Goal: Find specific page/section: Find specific page/section

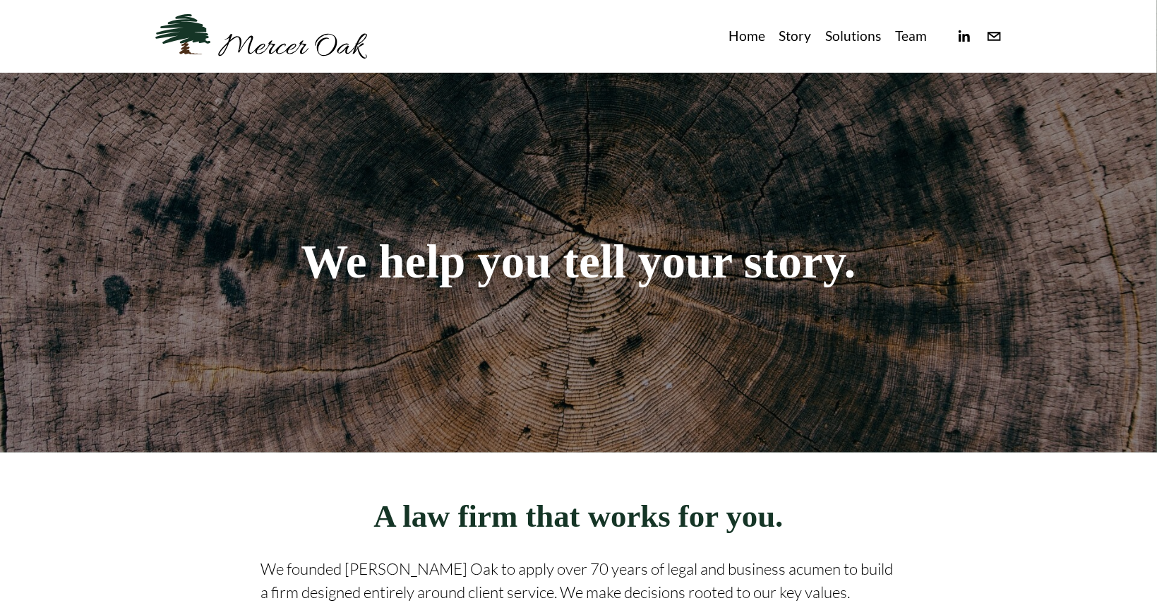
click at [911, 42] on link "Team" at bounding box center [911, 36] width 32 height 23
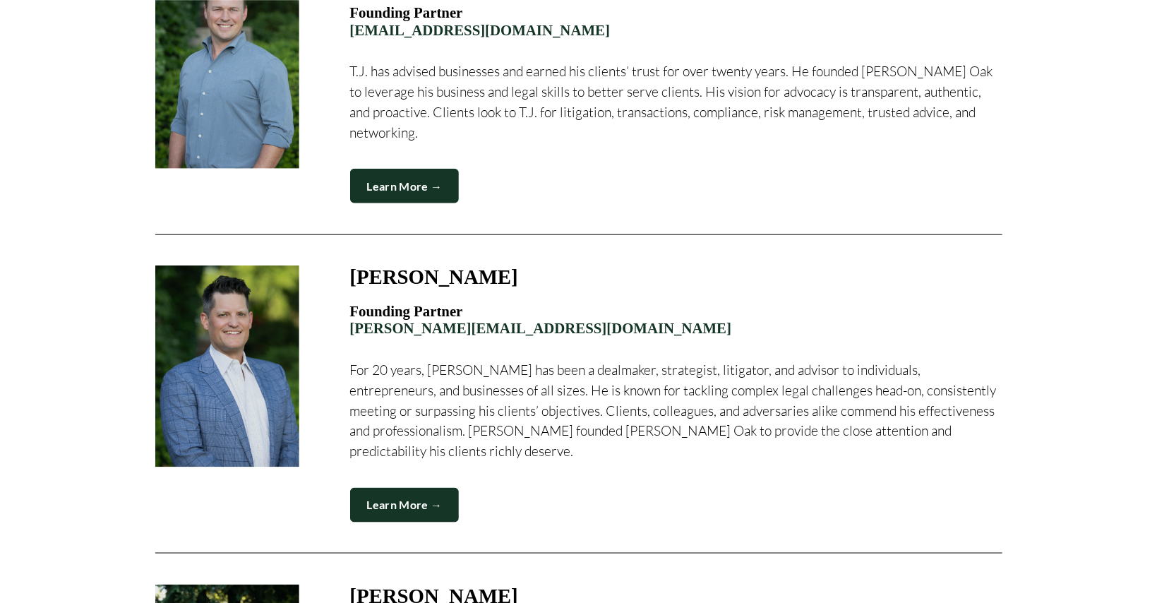
scroll to position [561, 0]
click at [396, 488] on link "Learn More →" at bounding box center [404, 505] width 109 height 35
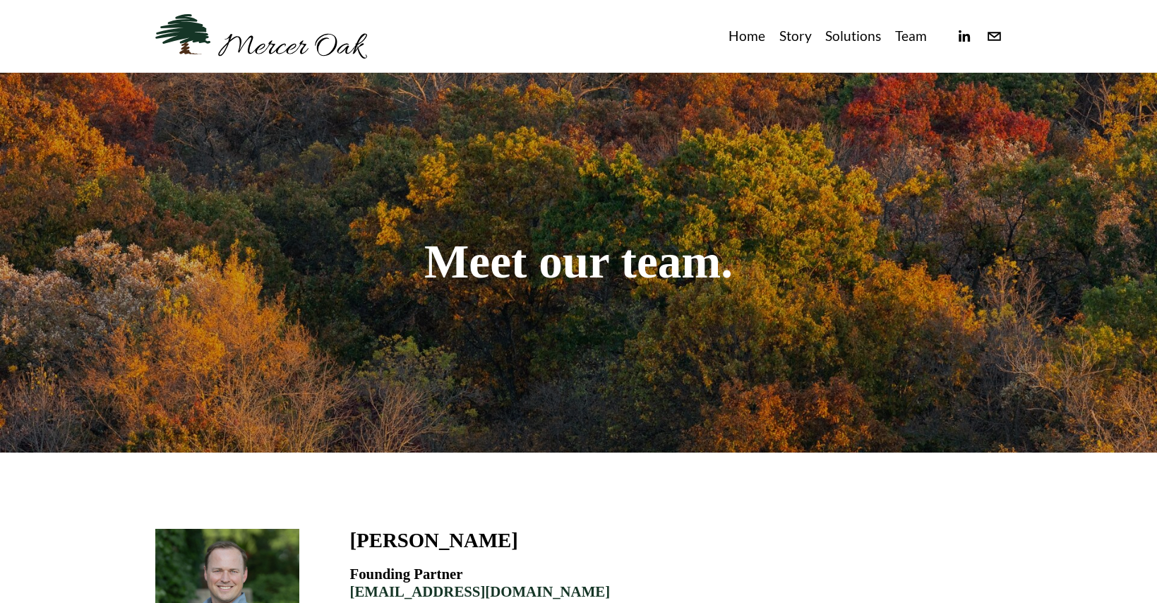
scroll to position [561, 0]
